Goal: Transaction & Acquisition: Book appointment/travel/reservation

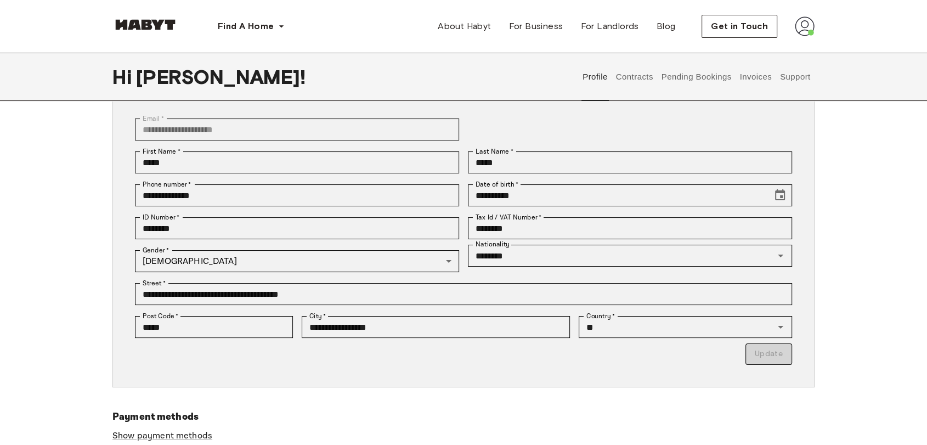
scroll to position [74, 0]
click at [528, 229] on input "********" at bounding box center [630, 228] width 324 height 22
click at [120, 209] on div "**********" at bounding box center [463, 238] width 702 height 297
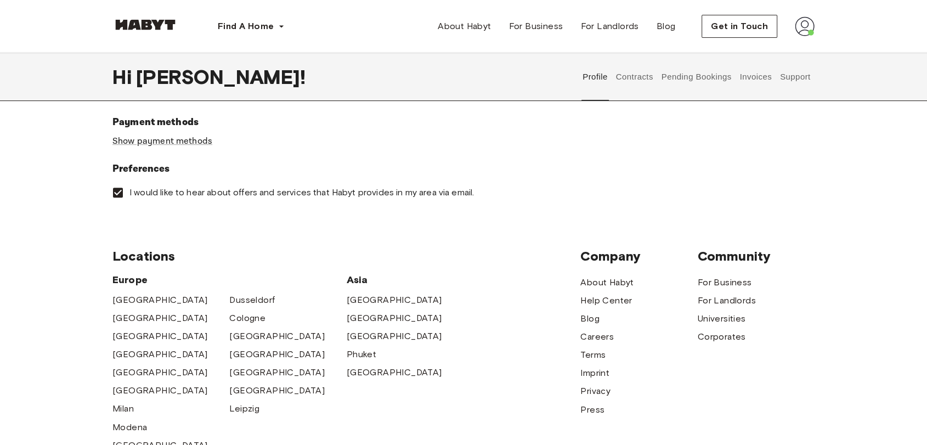
scroll to position [368, 0]
click at [179, 143] on link "Show payment methods" at bounding box center [162, 141] width 100 height 12
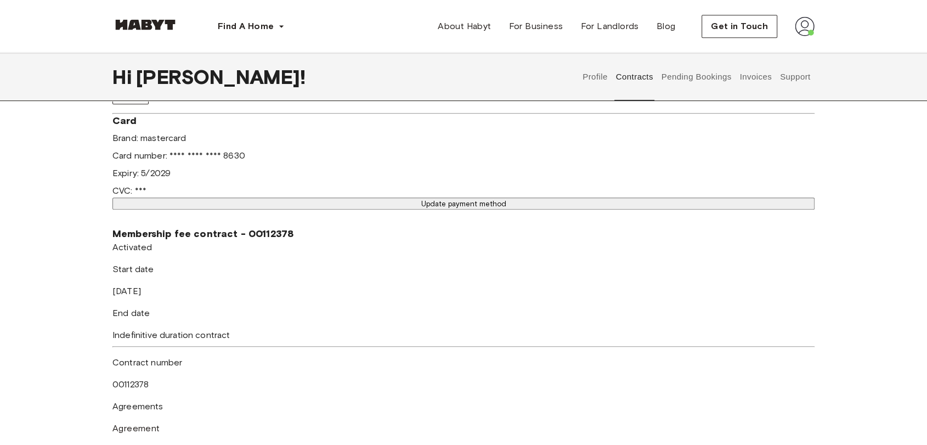
scroll to position [614, 0]
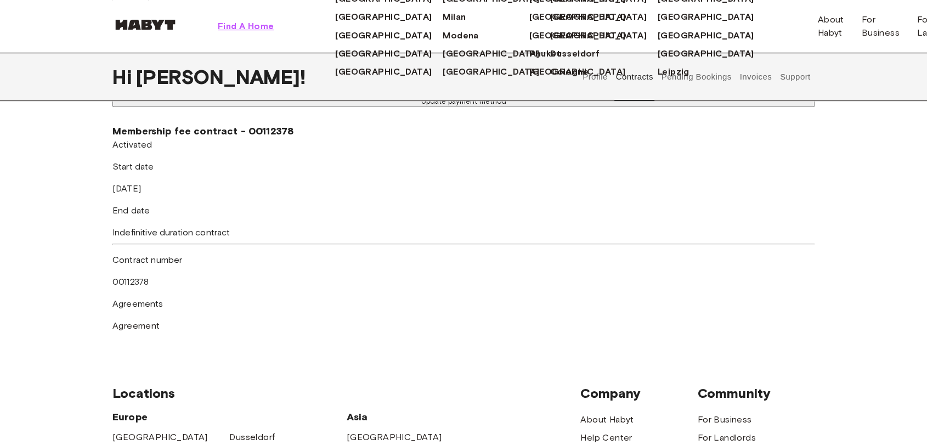
click at [243, 26] on span "Find A Home" at bounding box center [246, 26] width 56 height 13
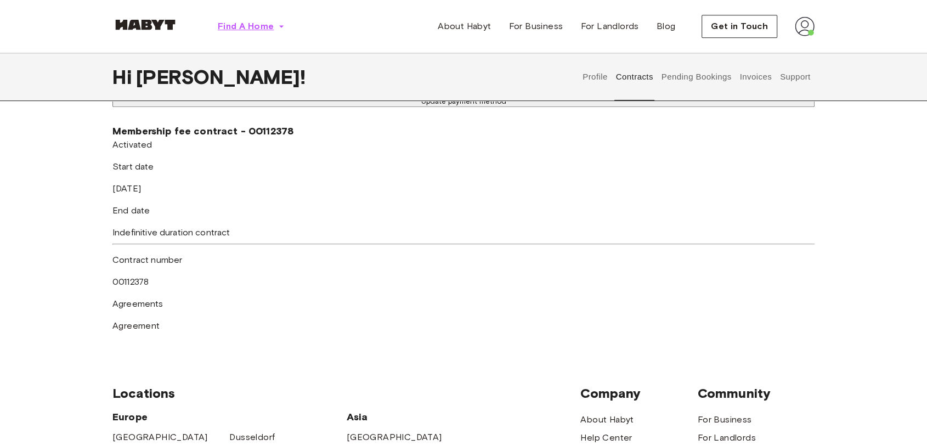
click at [243, 26] on span "Find A Home" at bounding box center [246, 26] width 56 height 13
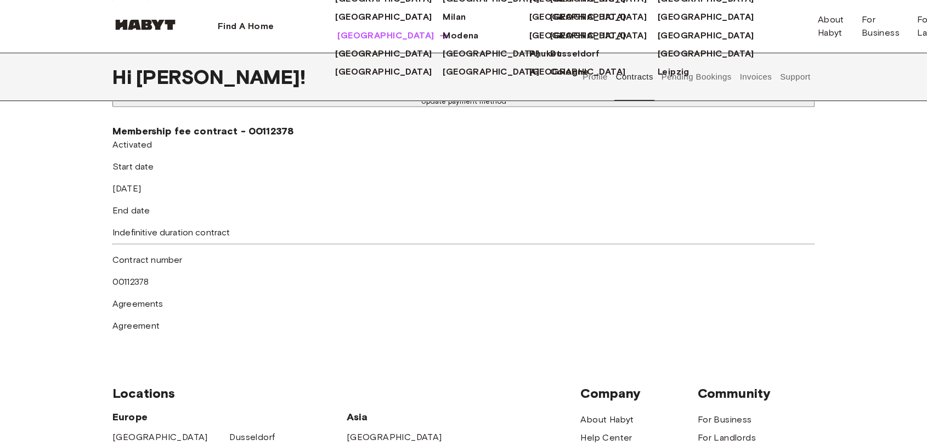
click at [337, 42] on span "[GEOGRAPHIC_DATA]" at bounding box center [385, 35] width 97 height 13
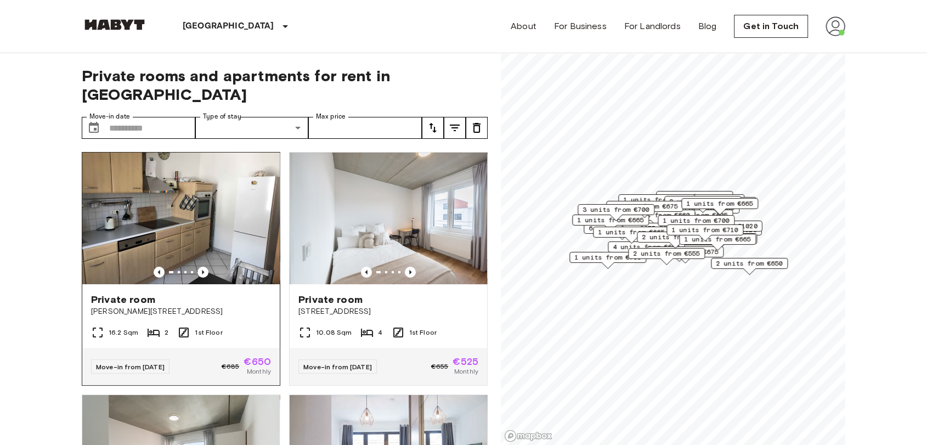
click at [171, 199] on img at bounding box center [181, 219] width 198 height 132
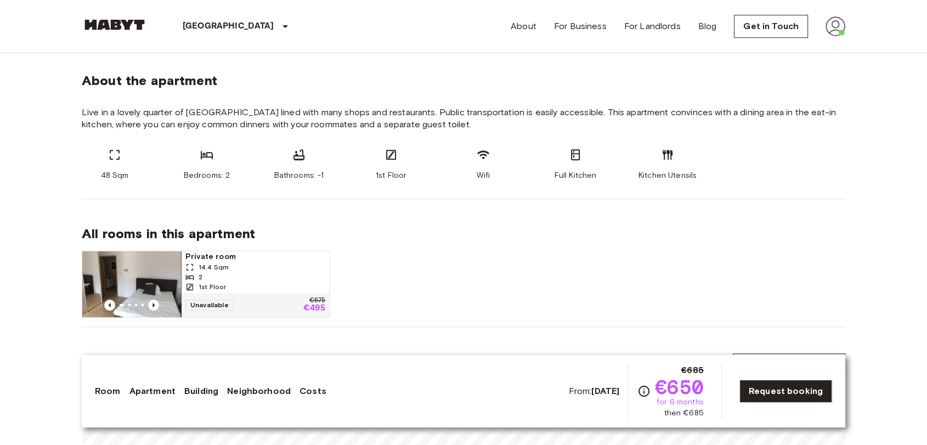
scroll to position [504, 0]
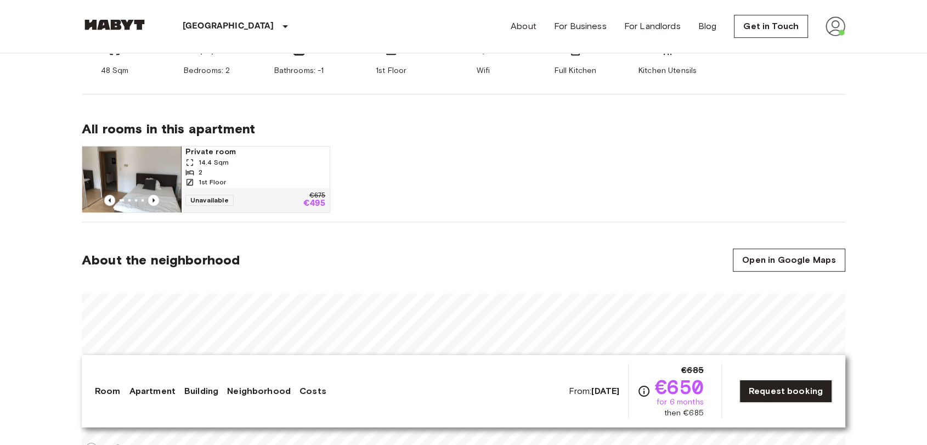
click at [171, 174] on img at bounding box center [131, 179] width 99 height 66
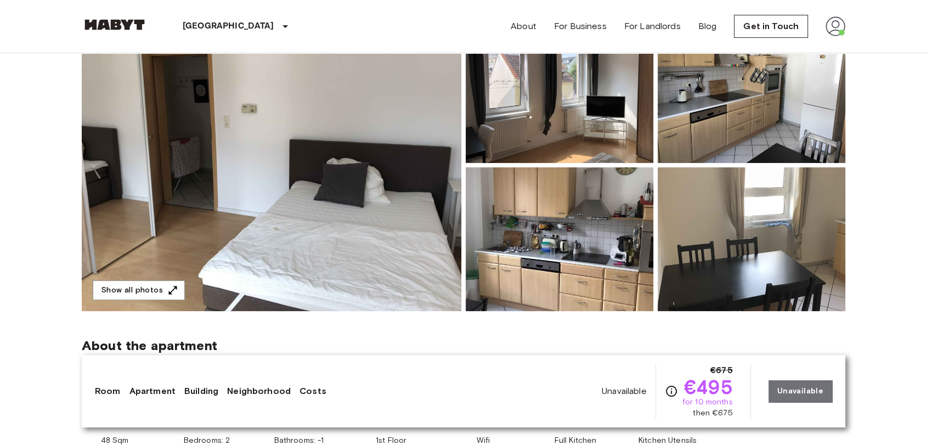
scroll to position [145, 0]
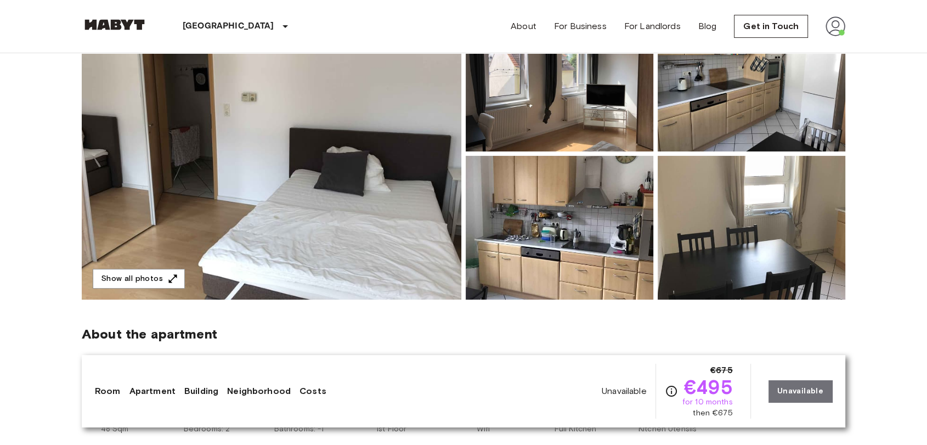
click at [340, 172] on img at bounding box center [272, 154] width 380 height 292
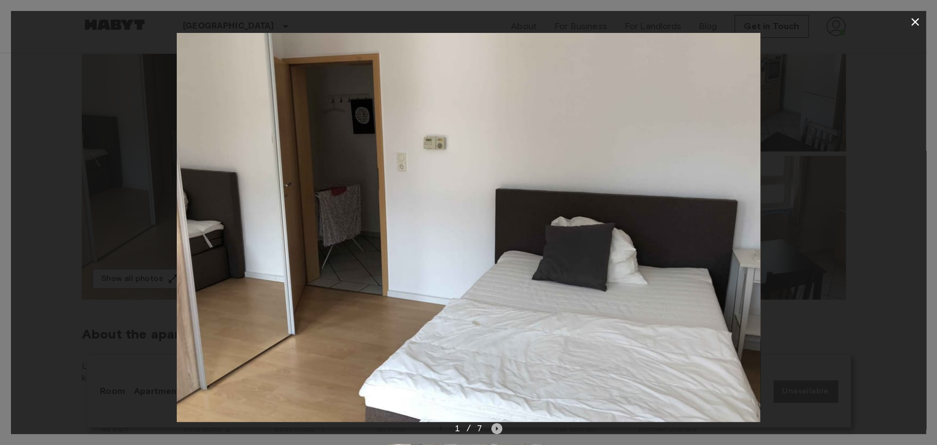
click at [495, 427] on icon "Next image" at bounding box center [496, 428] width 2 height 4
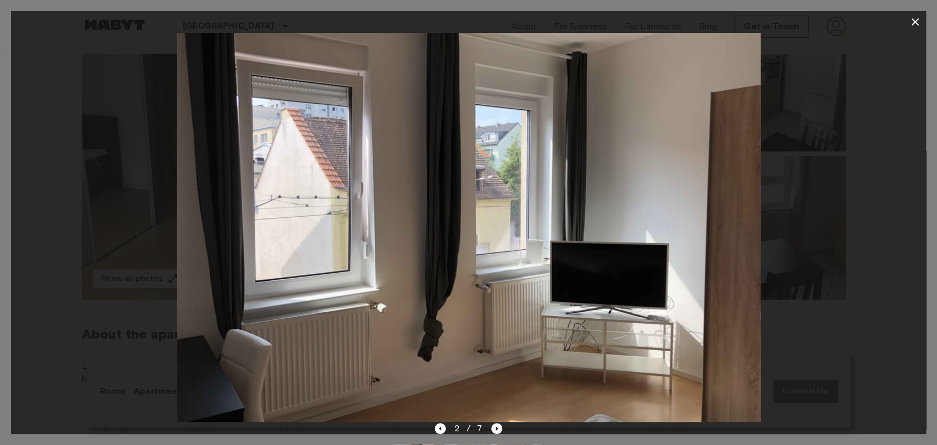
click at [495, 427] on icon "Next image" at bounding box center [496, 428] width 2 height 4
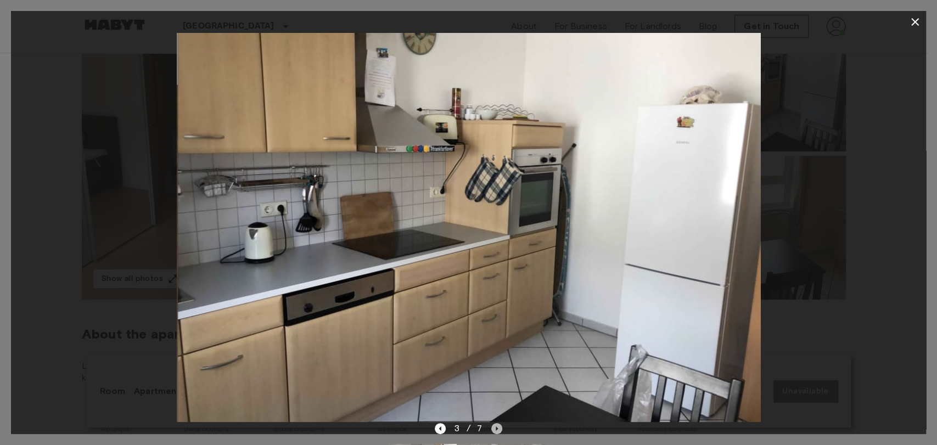
click at [495, 427] on icon "Next image" at bounding box center [496, 428] width 2 height 4
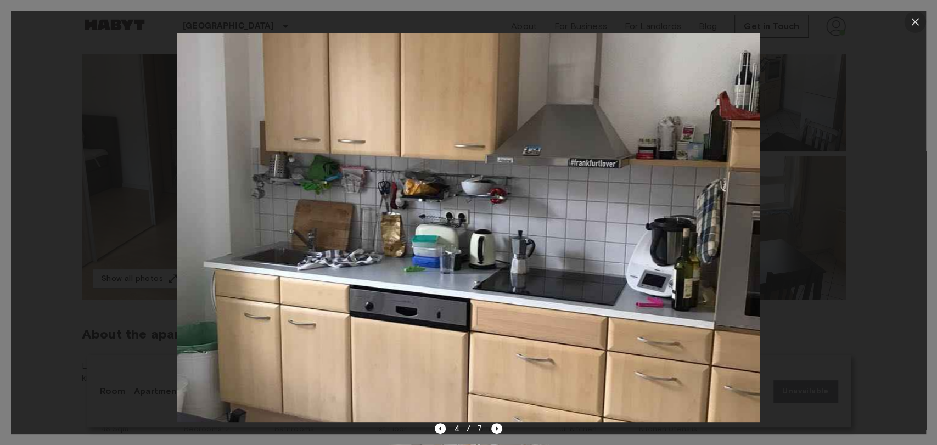
click at [913, 24] on icon "button" at bounding box center [914, 21] width 13 height 13
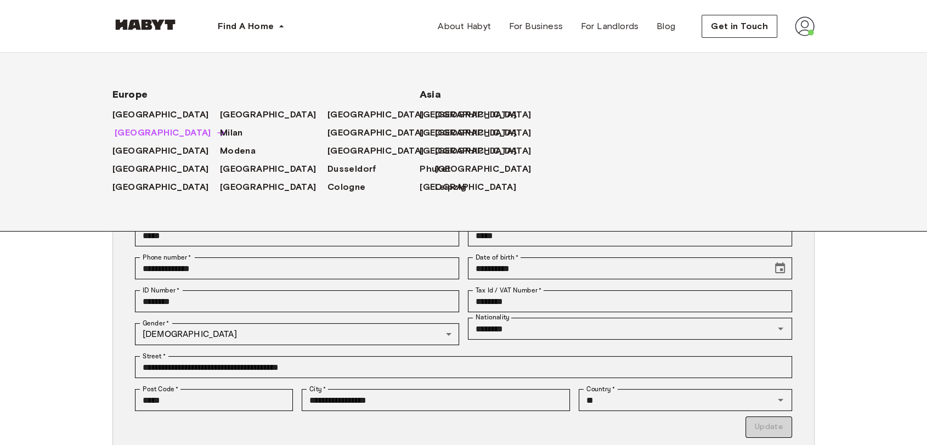
click at [135, 134] on span "[GEOGRAPHIC_DATA]" at bounding box center [163, 132] width 97 height 13
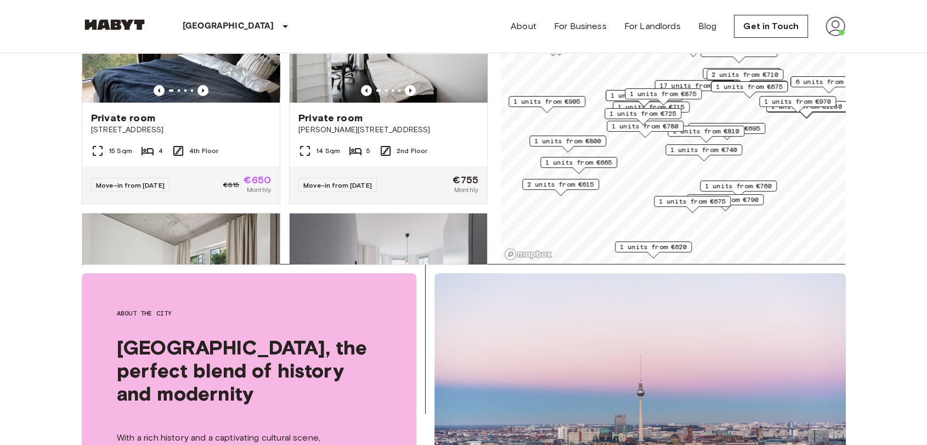
scroll to position [183, 0]
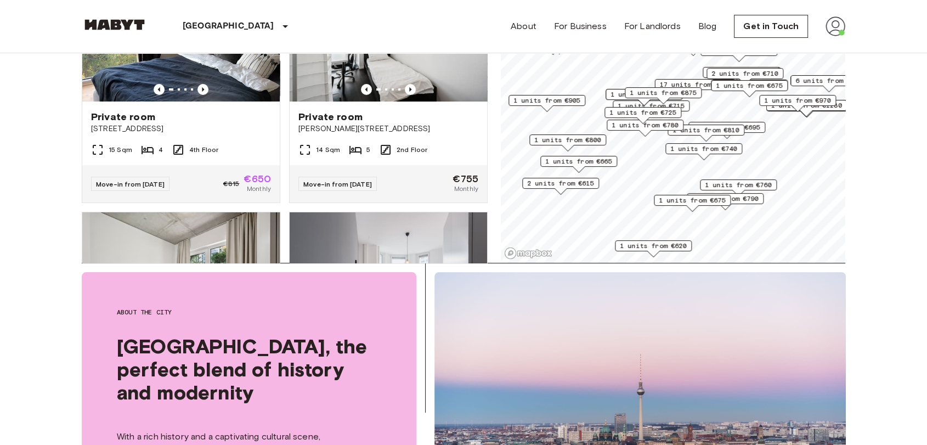
drag, startPoint x: 32, startPoint y: 223, endPoint x: 16, endPoint y: 138, distance: 87.0
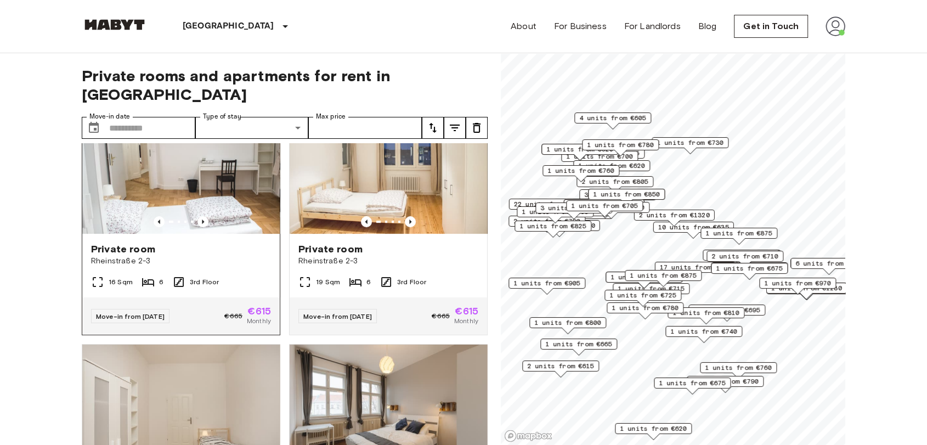
scroll to position [509, 0]
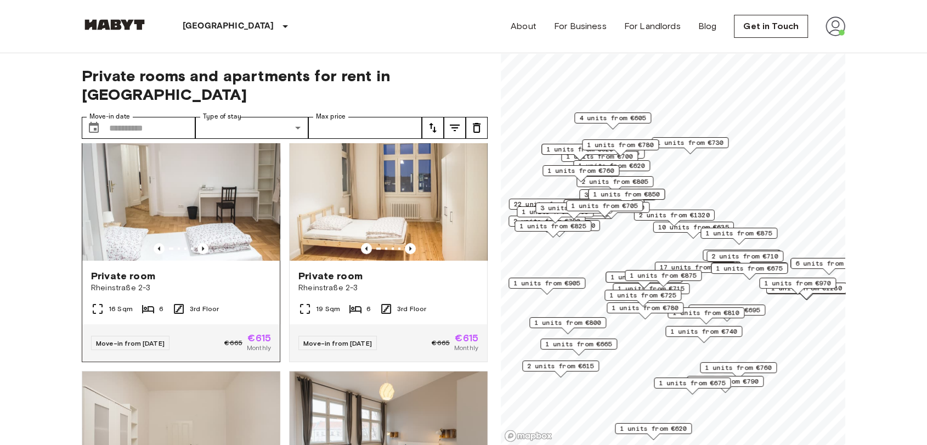
click at [231, 189] on img at bounding box center [181, 195] width 198 height 132
